Goal: Task Accomplishment & Management: Manage account settings

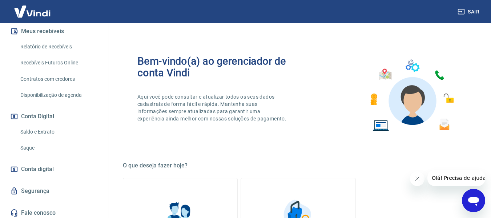
scroll to position [162, 0]
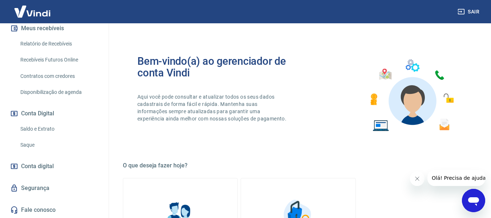
click at [33, 146] on link "Saque" at bounding box center [58, 144] width 82 height 15
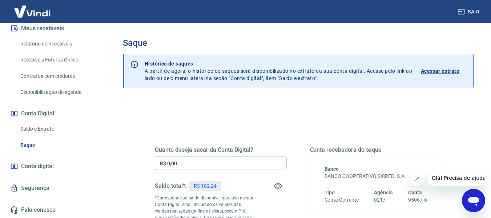
scroll to position [16, 0]
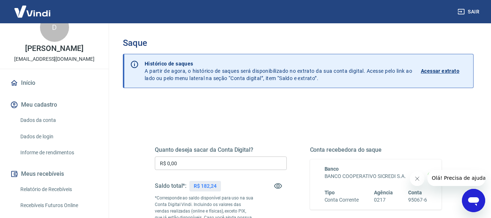
click at [67, 189] on link "Relatório de Recebíveis" at bounding box center [58, 189] width 82 height 15
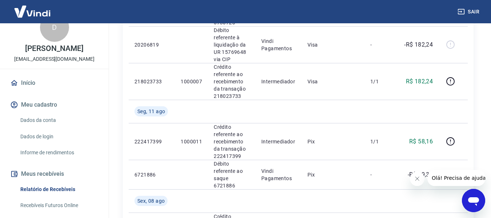
scroll to position [291, 0]
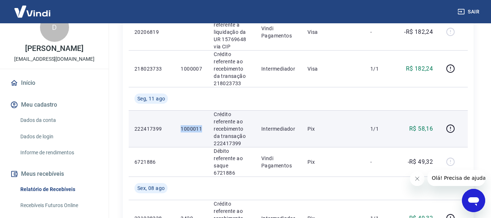
drag, startPoint x: 202, startPoint y: 124, endPoint x: 180, endPoint y: 122, distance: 21.9
click at [180, 122] on td "1000011" at bounding box center [191, 128] width 33 height 37
copy p "1000011"
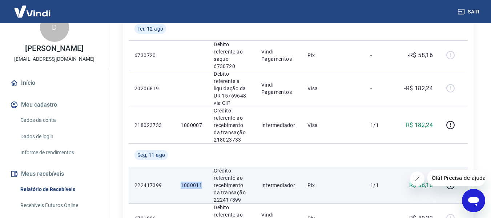
scroll to position [218, 0]
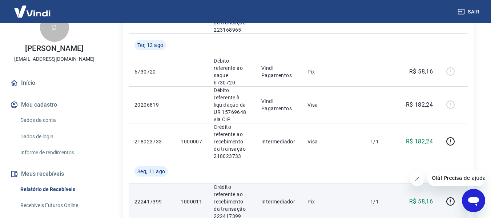
click at [227, 209] on p "Crédito referente ao recebimento da transação 222417399" at bounding box center [232, 201] width 36 height 36
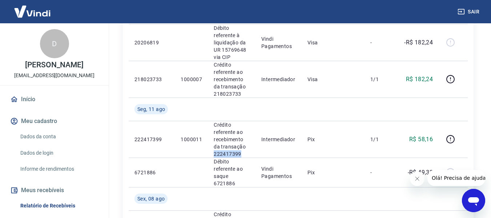
scroll to position [289, 0]
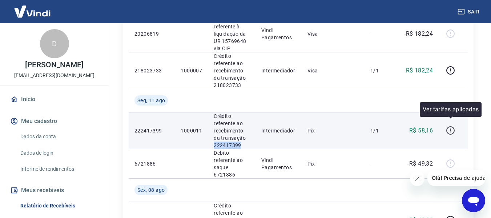
click at [452, 126] on icon "button" at bounding box center [450, 130] width 9 height 9
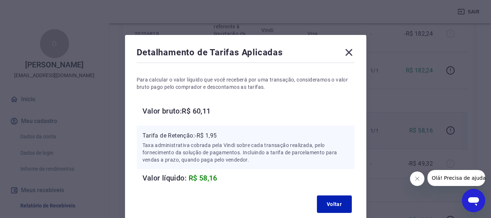
click at [345, 49] on icon at bounding box center [349, 53] width 12 height 12
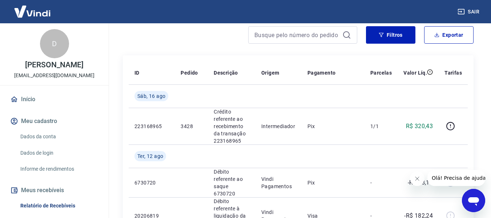
scroll to position [73, 0]
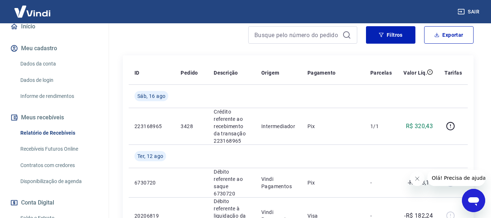
click at [57, 133] on link "Relatório de Recebíveis" at bounding box center [58, 132] width 82 height 15
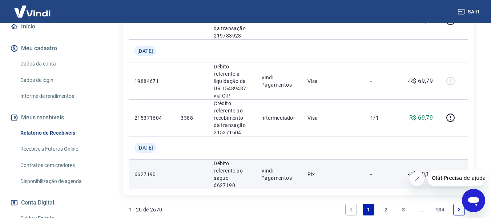
scroll to position [943, 0]
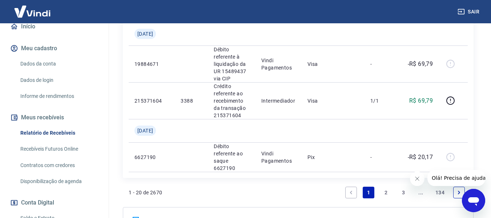
click at [384, 186] on link "2" at bounding box center [386, 192] width 12 height 12
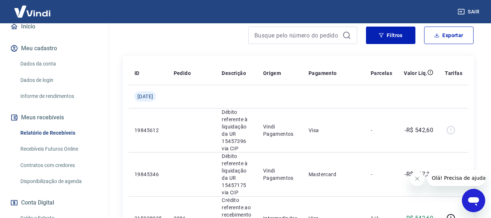
scroll to position [64, 0]
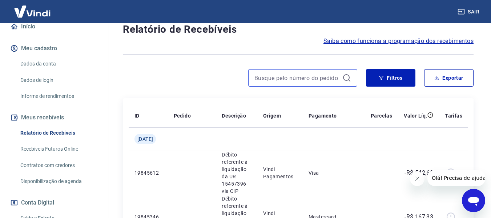
click at [301, 75] on input at bounding box center [296, 77] width 85 height 11
click at [301, 73] on input "90,24" at bounding box center [296, 77] width 85 height 11
type input "90,24"
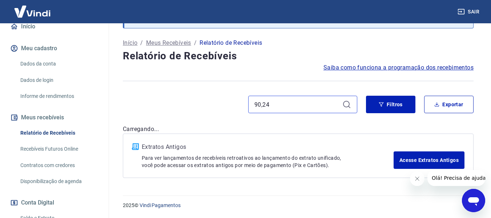
scroll to position [64, 0]
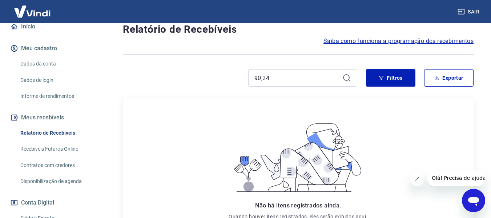
drag, startPoint x: 303, startPoint y: 70, endPoint x: 205, endPoint y: 68, distance: 97.8
click at [205, 68] on div "Após o envio das liquidações aparecerem no Relatório de Recebíveis, elas podem …" at bounding box center [298, 133] width 368 height 349
click at [304, 72] on input "90,24" at bounding box center [296, 77] width 85 height 11
drag, startPoint x: 299, startPoint y: 78, endPoint x: 169, endPoint y: 74, distance: 129.8
click at [169, 74] on div "90,24" at bounding box center [240, 77] width 234 height 17
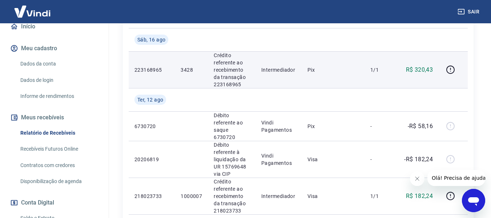
scroll to position [173, 0]
